Goal: Task Accomplishment & Management: Use online tool/utility

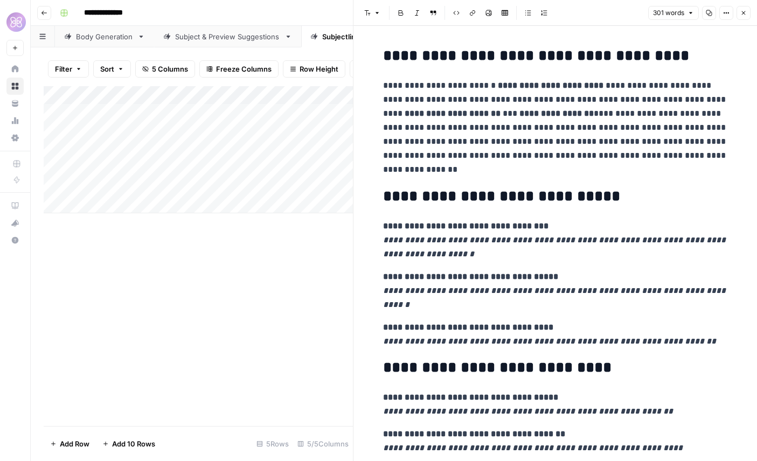
click at [745, 11] on icon "button" at bounding box center [743, 13] width 6 height 6
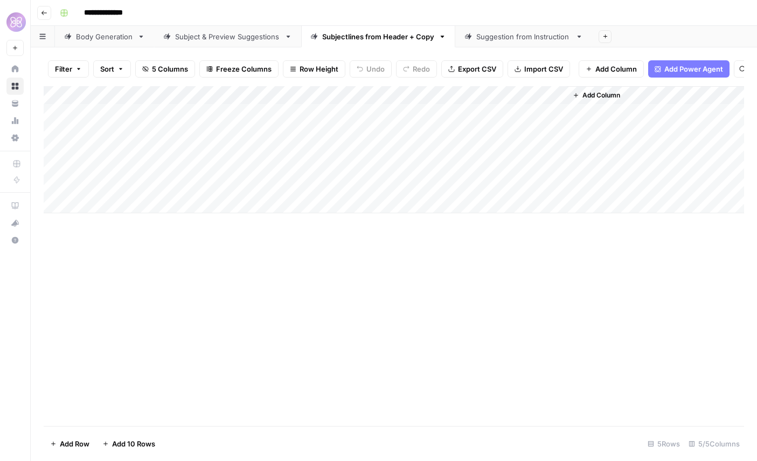
click at [46, 10] on icon "button" at bounding box center [44, 13] width 6 height 6
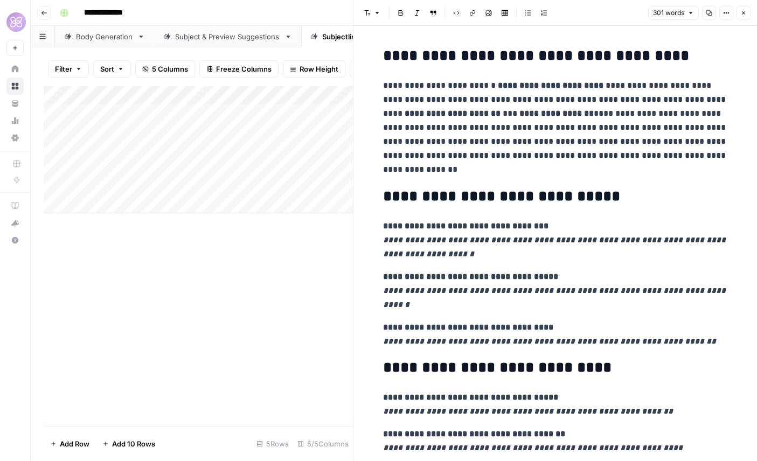
click at [741, 14] on icon "button" at bounding box center [743, 13] width 6 height 6
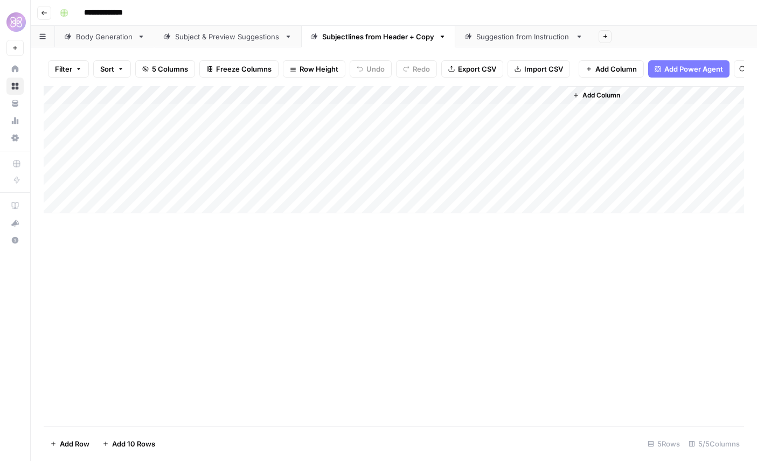
click at [492, 34] on div "Suggestion from Instruction" at bounding box center [523, 36] width 95 height 11
click at [148, 185] on div "Add Column" at bounding box center [394, 149] width 700 height 127
click at [136, 185] on div "Add Column" at bounding box center [394, 149] width 700 height 127
click at [136, 185] on body "**********" at bounding box center [378, 230] width 757 height 461
type textarea "**********"
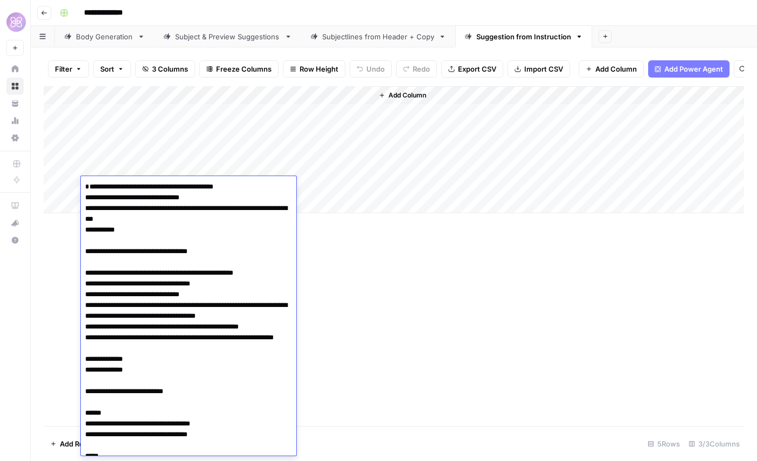
scroll to position [2817, 0]
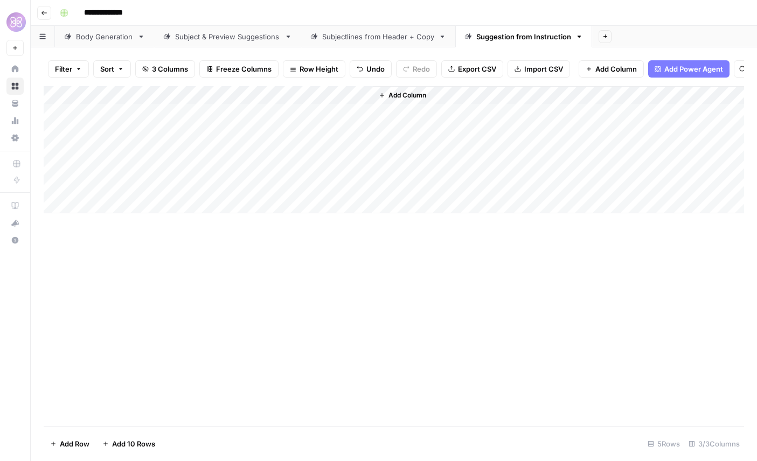
click at [324, 305] on div "Add Column" at bounding box center [394, 256] width 700 height 340
click at [219, 185] on div "Add Column" at bounding box center [394, 149] width 700 height 127
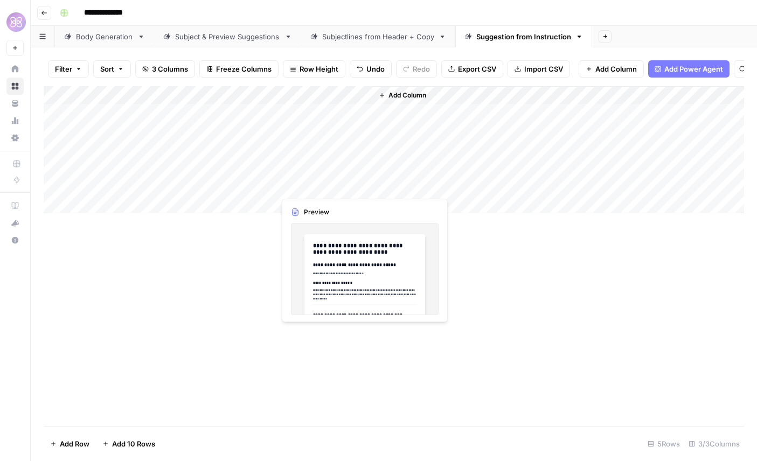
click at [319, 186] on div "Add Column" at bounding box center [394, 149] width 700 height 127
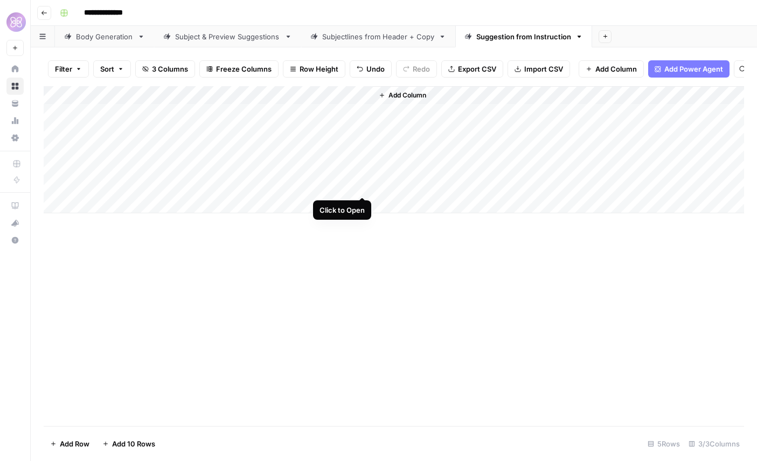
click at [360, 184] on div "Add Column" at bounding box center [394, 149] width 700 height 127
